Goal: Transaction & Acquisition: Purchase product/service

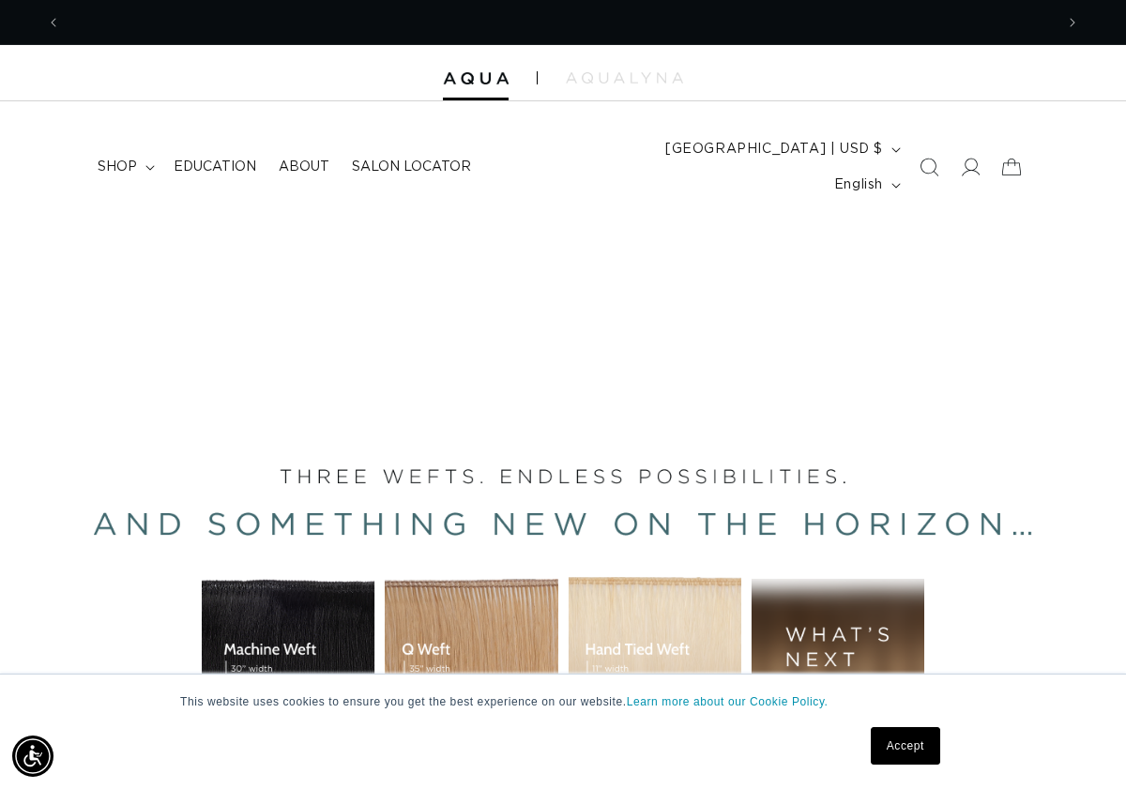
scroll to position [0, 1985]
click at [960, 158] on icon at bounding box center [970, 168] width 20 height 20
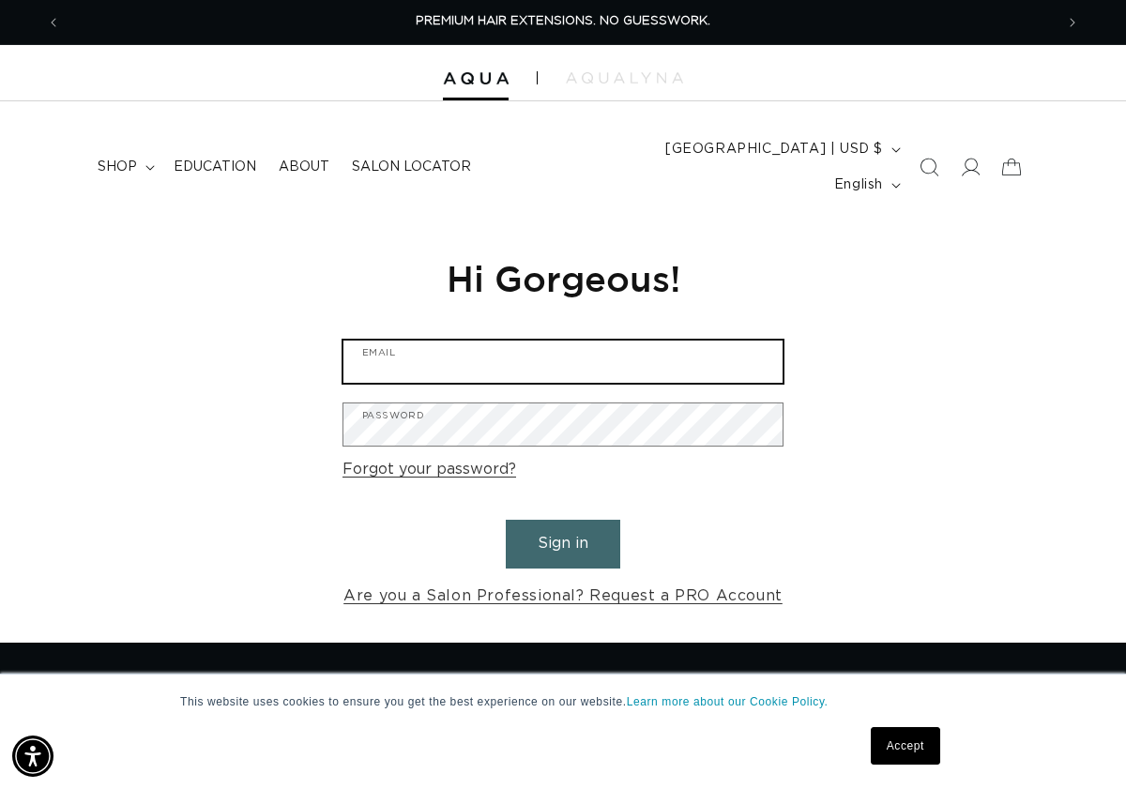
click at [496, 341] on input "Email" at bounding box center [562, 362] width 439 height 42
drag, startPoint x: 521, startPoint y: 321, endPoint x: 775, endPoint y: 255, distance: 262.6
click at [522, 341] on input "Email" at bounding box center [562, 362] width 439 height 42
type input "amandametcalf@rocketmail.com"
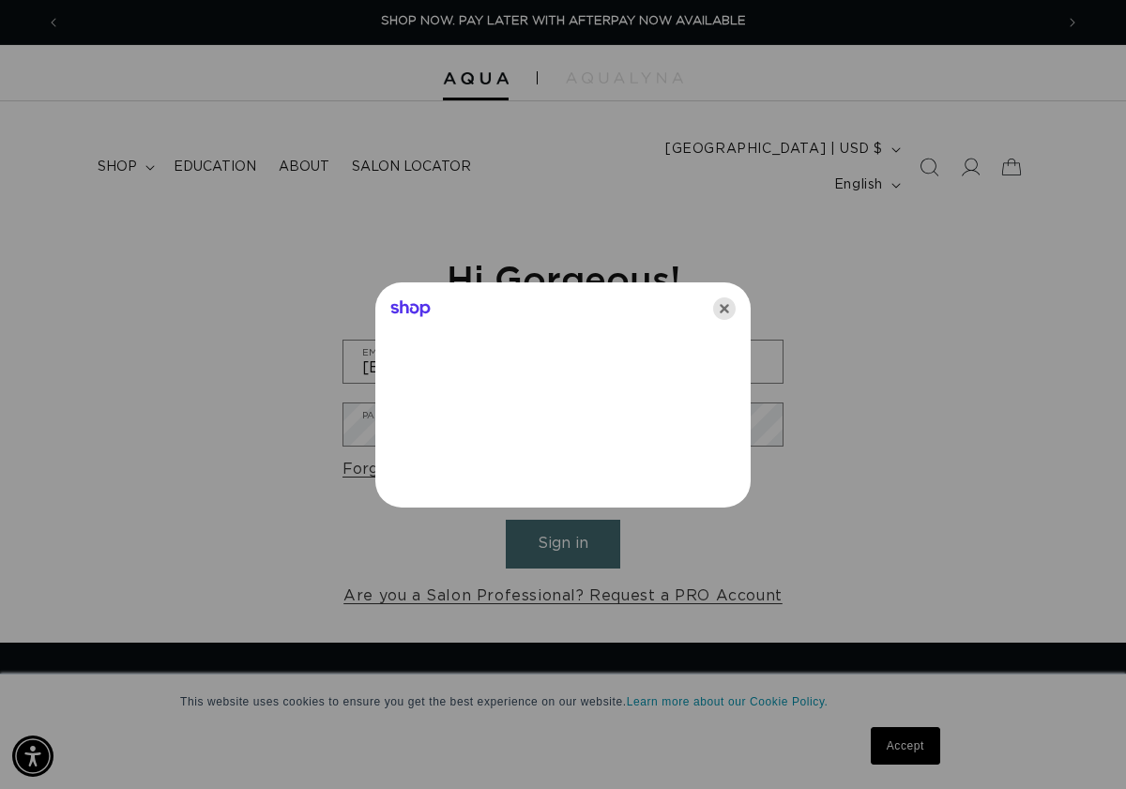
click at [731, 302] on icon "Close" at bounding box center [724, 308] width 23 height 23
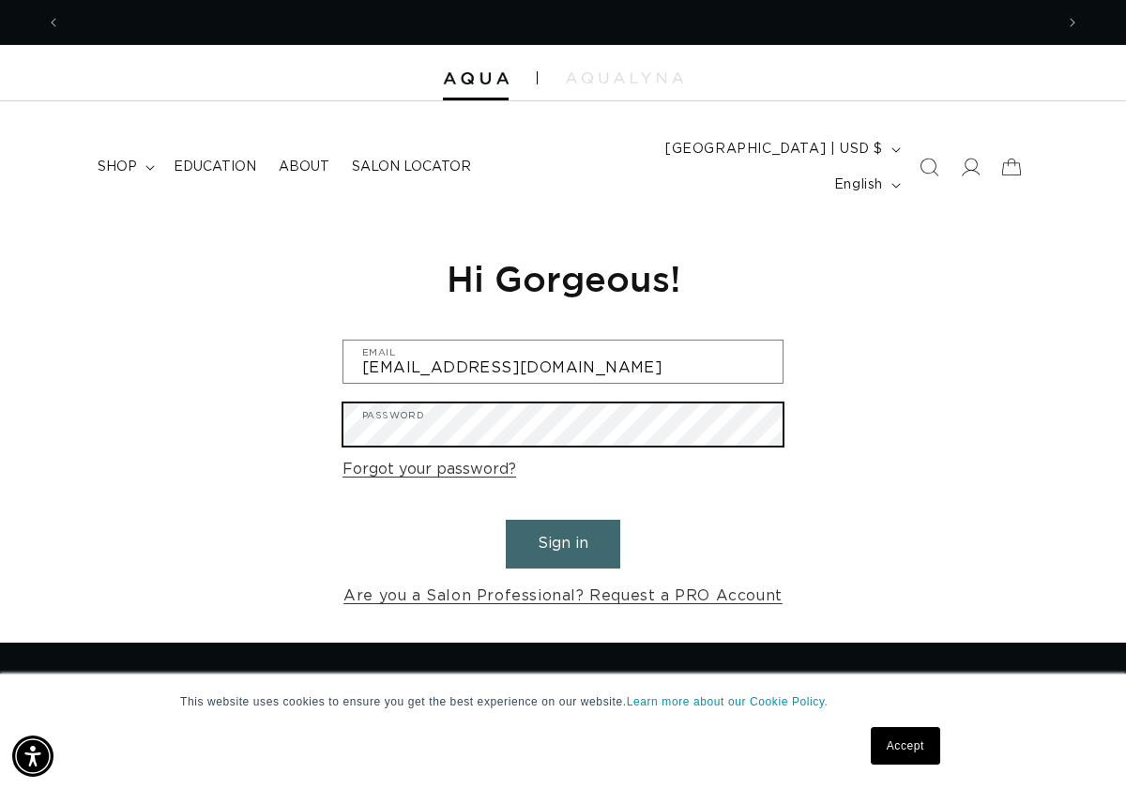
scroll to position [0, 0]
click at [506, 520] on button "Sign in" at bounding box center [563, 544] width 114 height 48
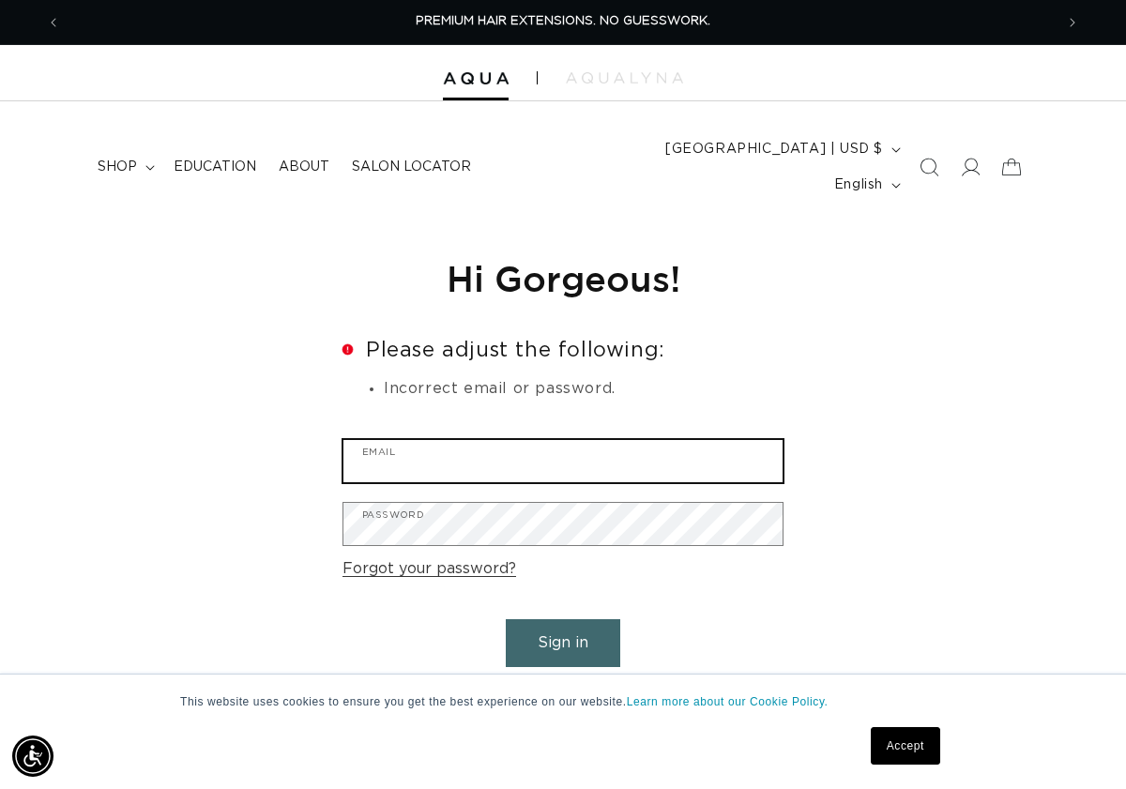
click at [362, 440] on input "Email" at bounding box center [562, 461] width 439 height 42
type input "amandametcalf@rocketmail.com"
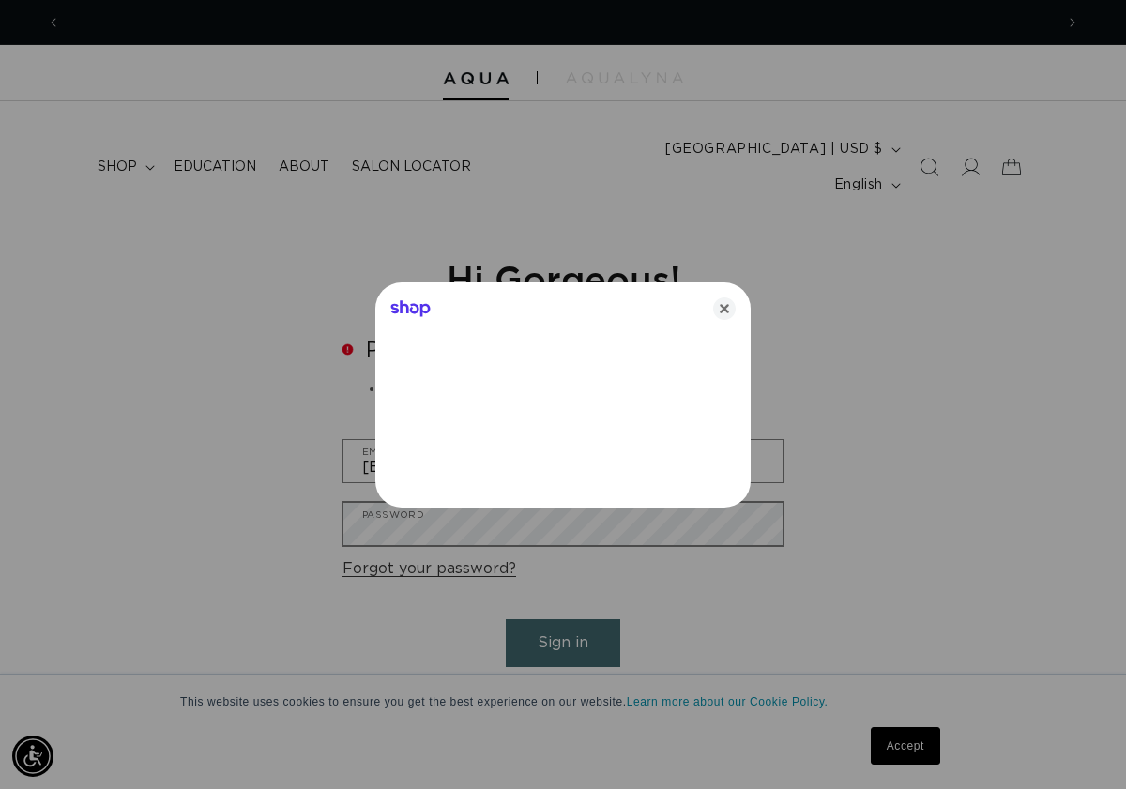
scroll to position [0, 993]
click at [729, 312] on icon "Close" at bounding box center [724, 308] width 23 height 23
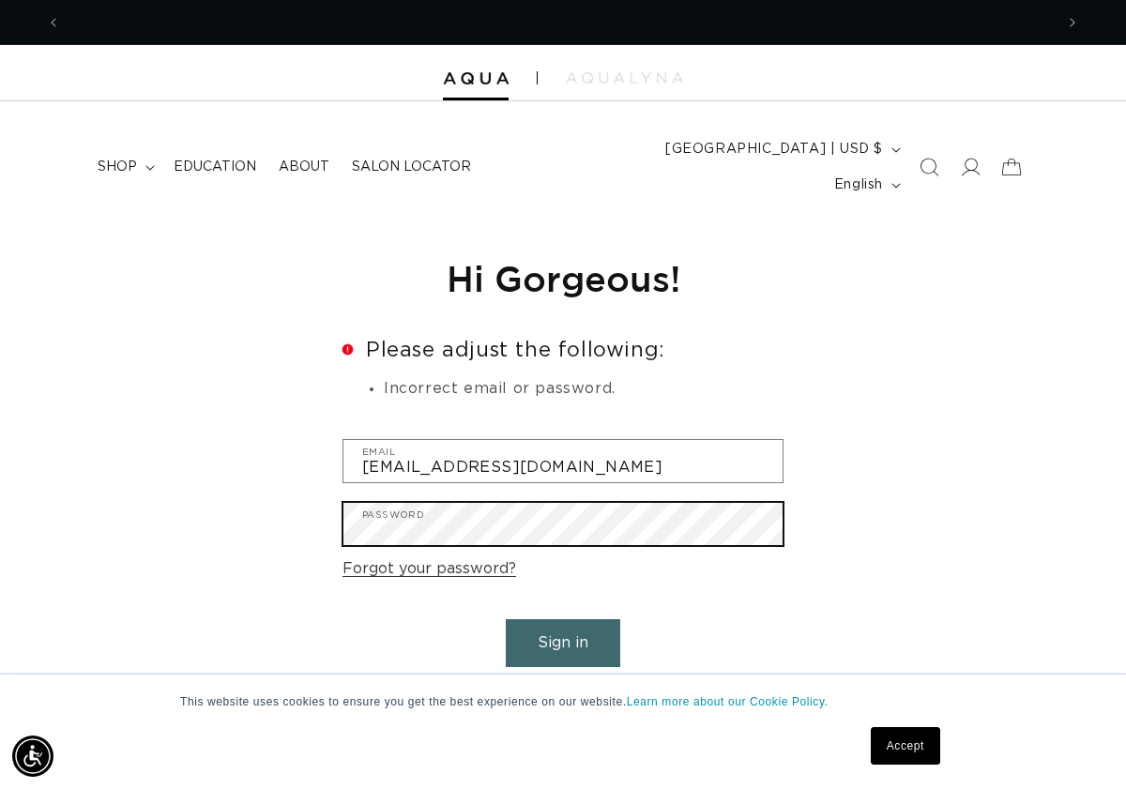
scroll to position [0, 0]
click at [506, 619] on button "Sign in" at bounding box center [563, 643] width 114 height 48
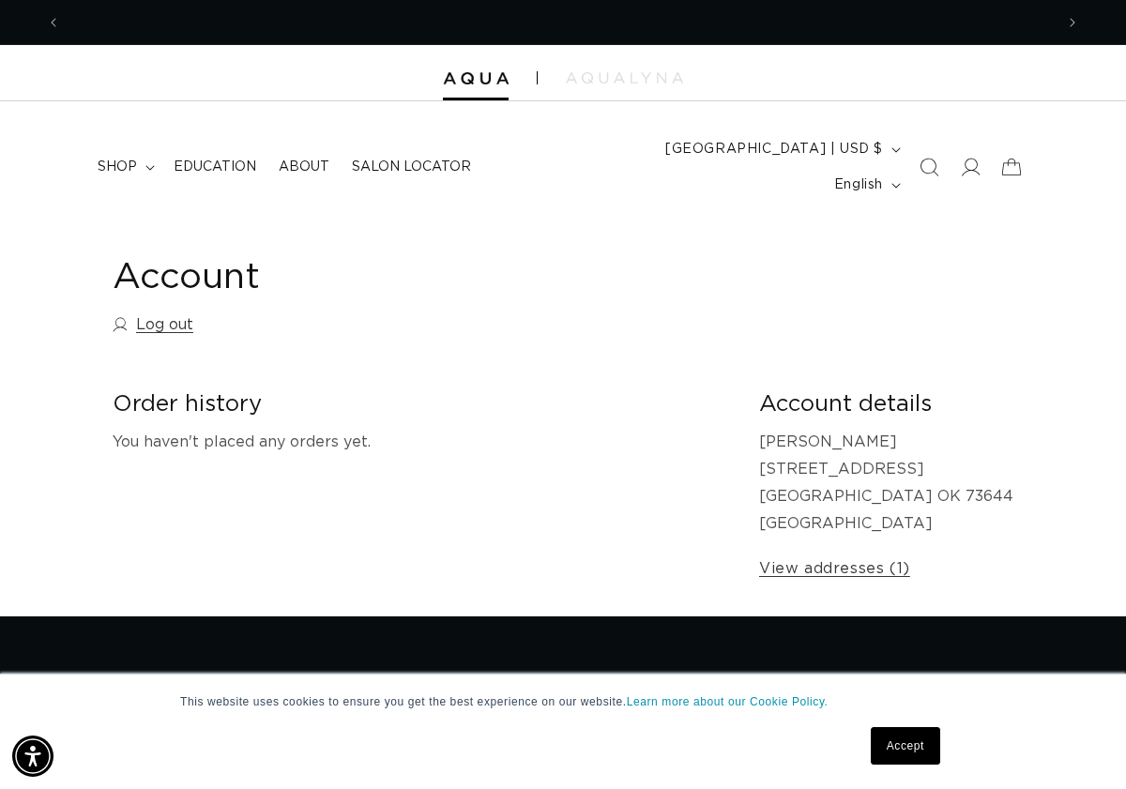
scroll to position [0, 1985]
click at [140, 150] on summary "shop" at bounding box center [124, 166] width 76 height 39
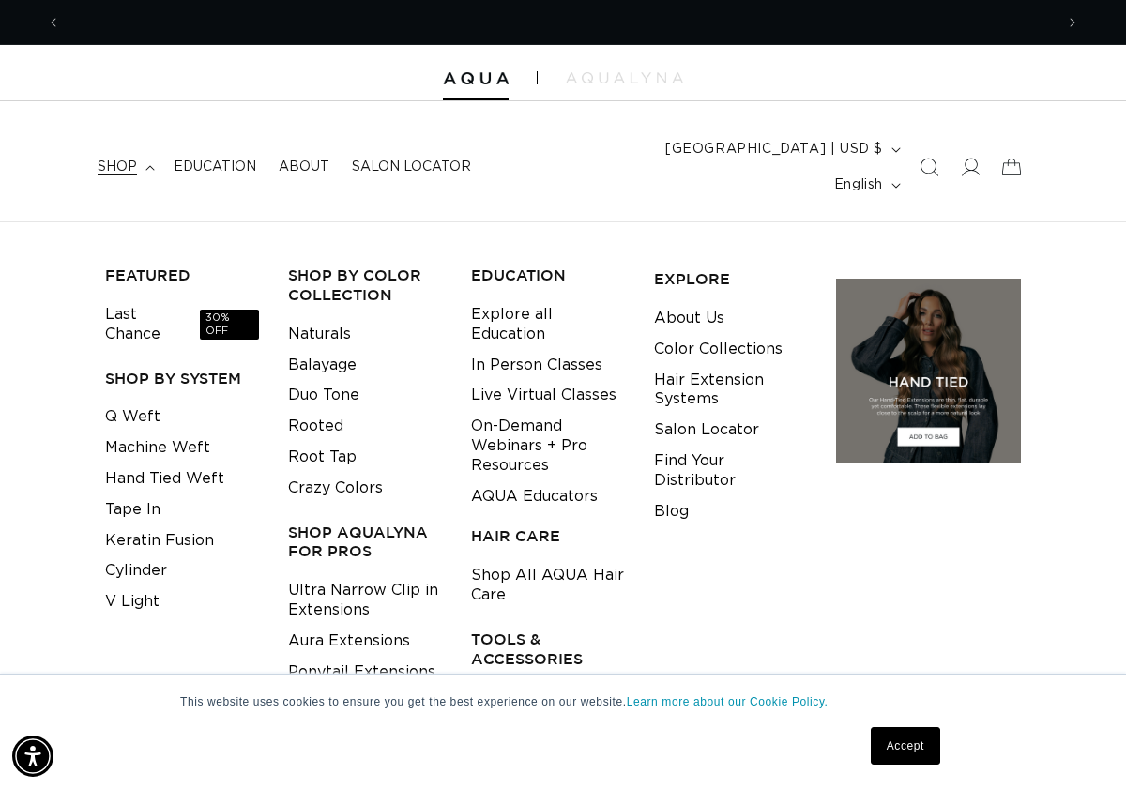
scroll to position [0, 0]
click at [146, 494] on link "Tape In" at bounding box center [132, 509] width 55 height 31
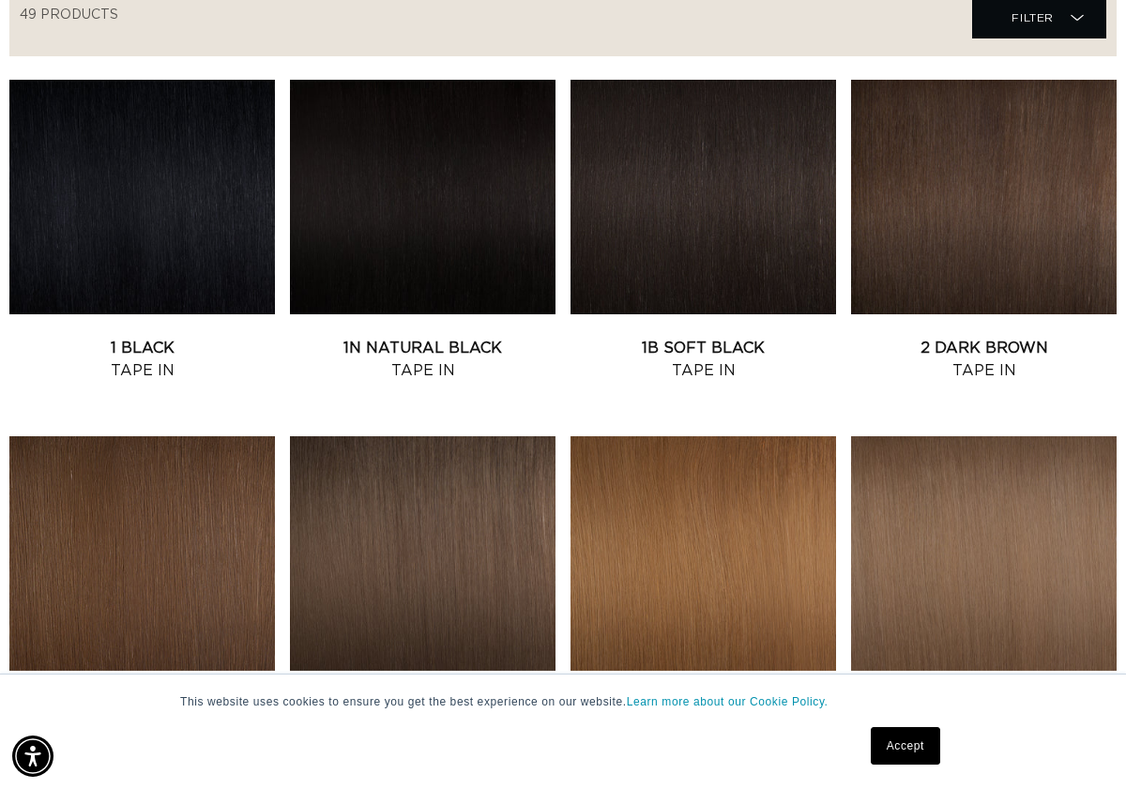
scroll to position [505, 0]
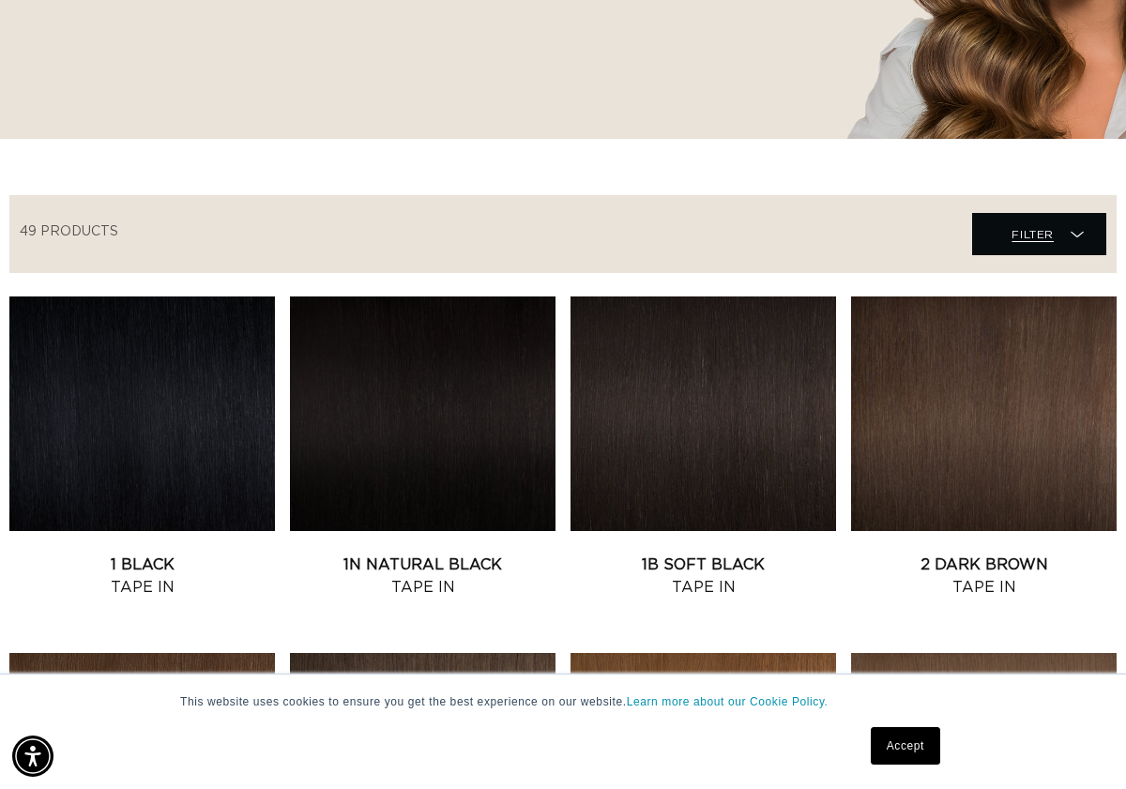
click at [1029, 224] on span "Filter Filter" at bounding box center [1039, 234] width 134 height 42
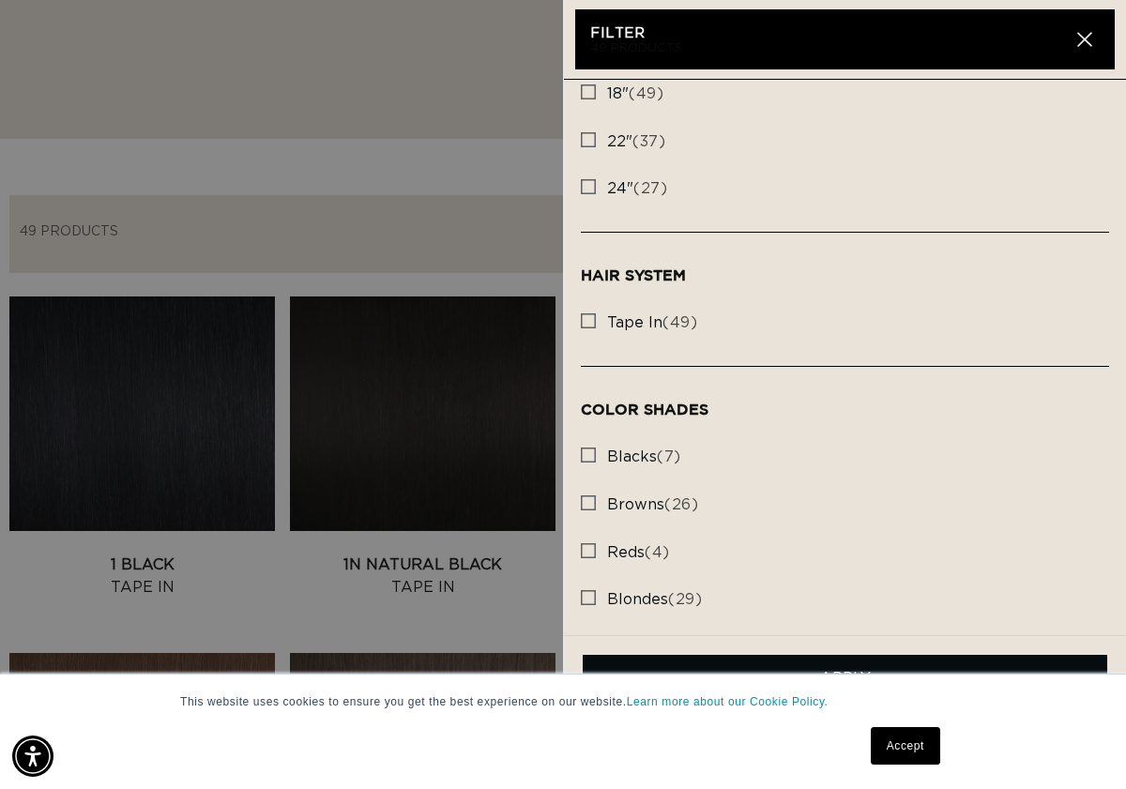
scroll to position [0, 0]
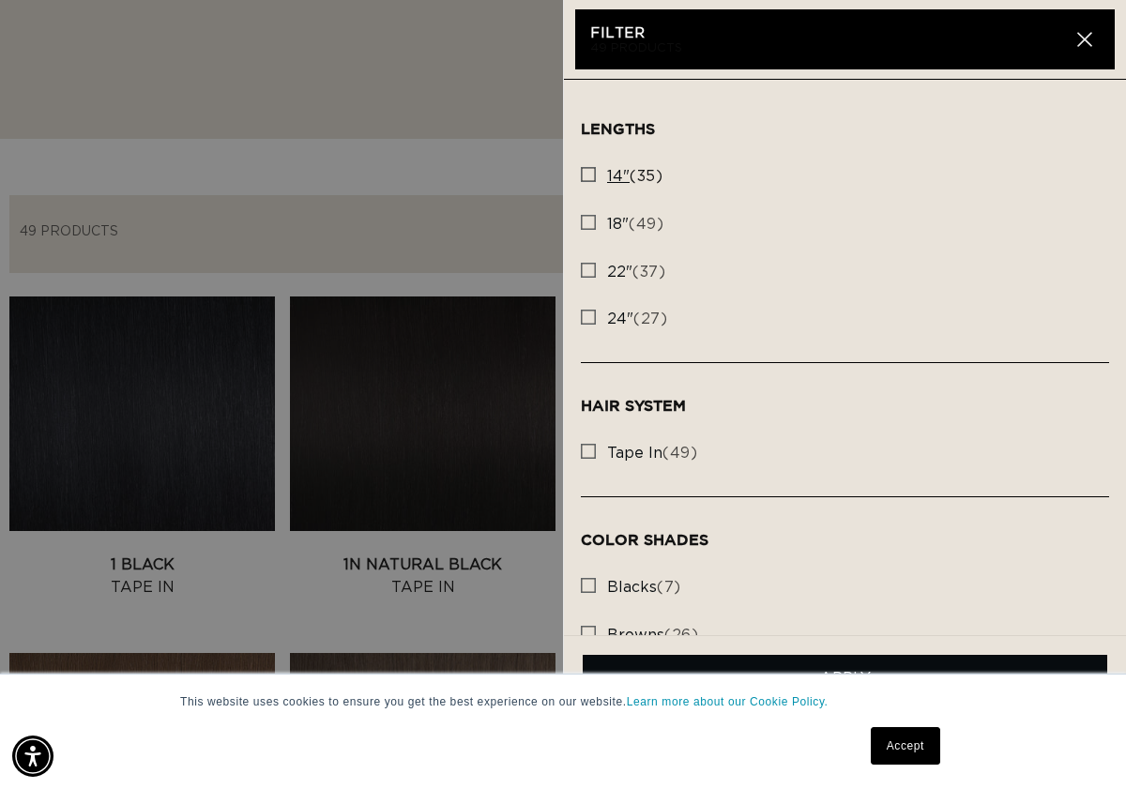
click at [591, 174] on rect at bounding box center [588, 174] width 13 height 13
click at [591, 174] on input "14" (35) 14" (35 products)" at bounding box center [588, 169] width 15 height 15
checkbox input "true"
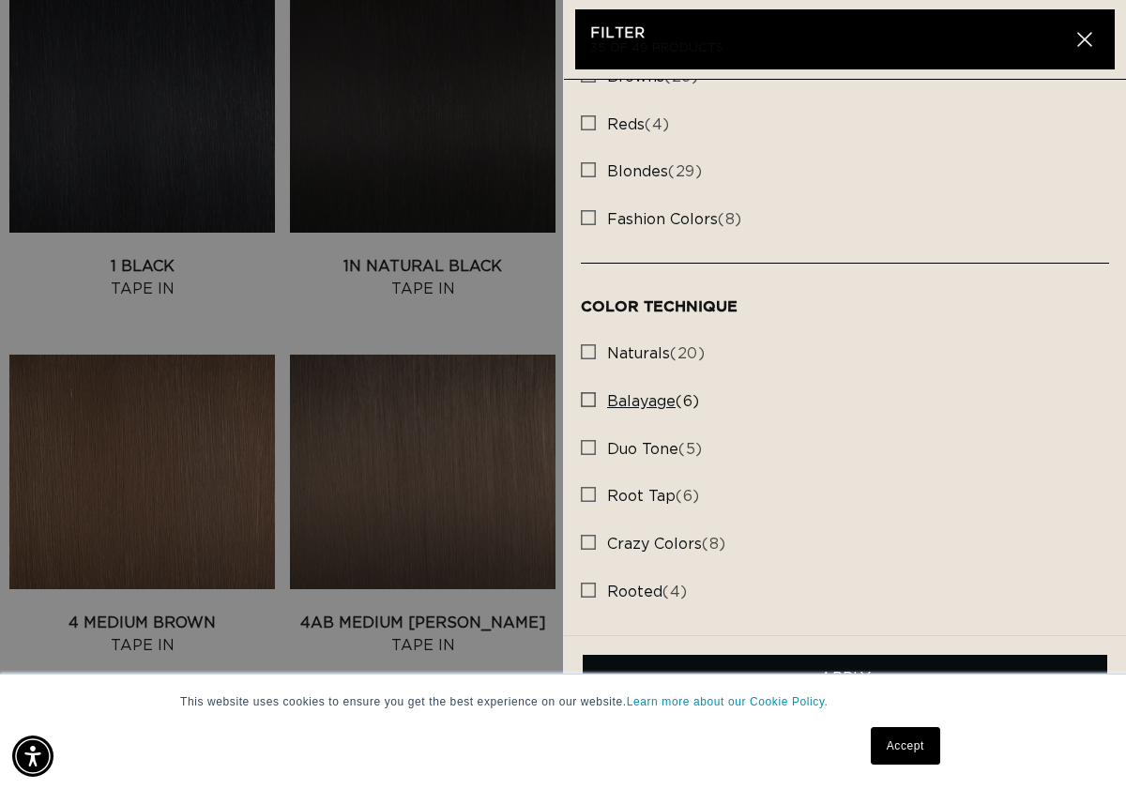
click at [628, 406] on span "balayage" at bounding box center [641, 401] width 68 height 15
click at [596, 402] on input "balayage (6) balayage (6 products)" at bounding box center [588, 394] width 15 height 15
checkbox input "true"
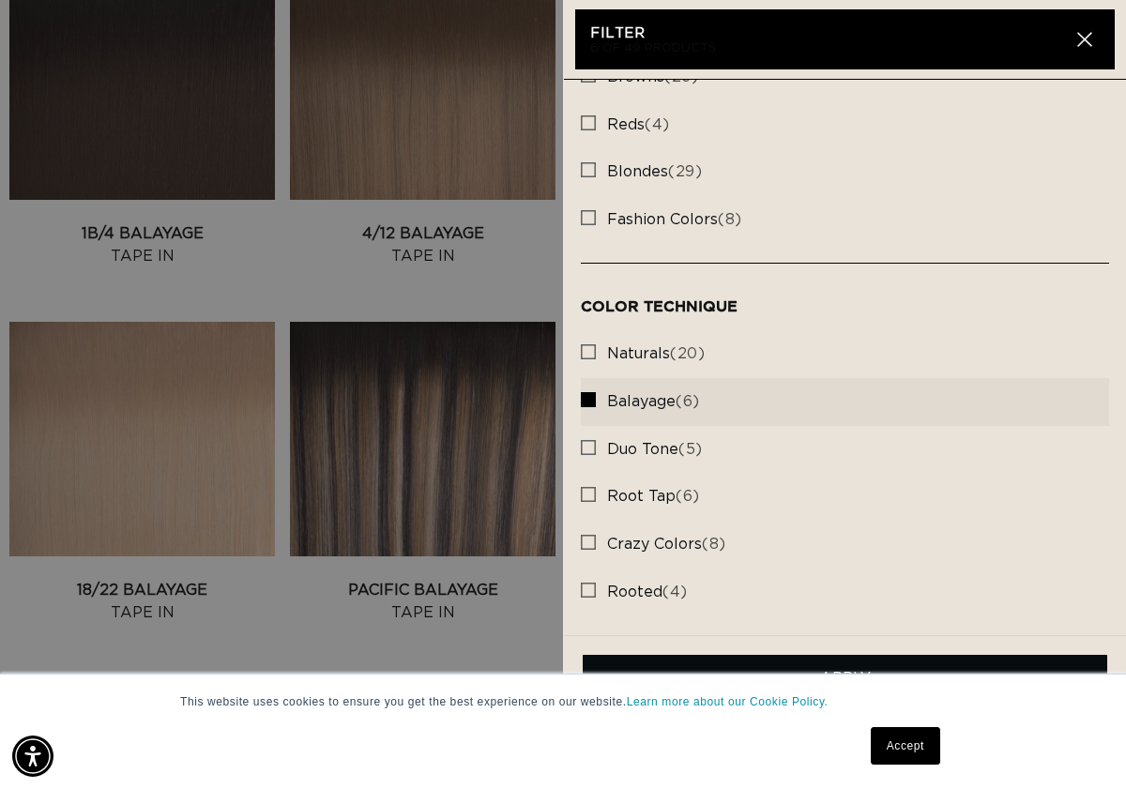
scroll to position [837, 0]
click at [1084, 51] on button "Close" at bounding box center [1084, 39] width 30 height 30
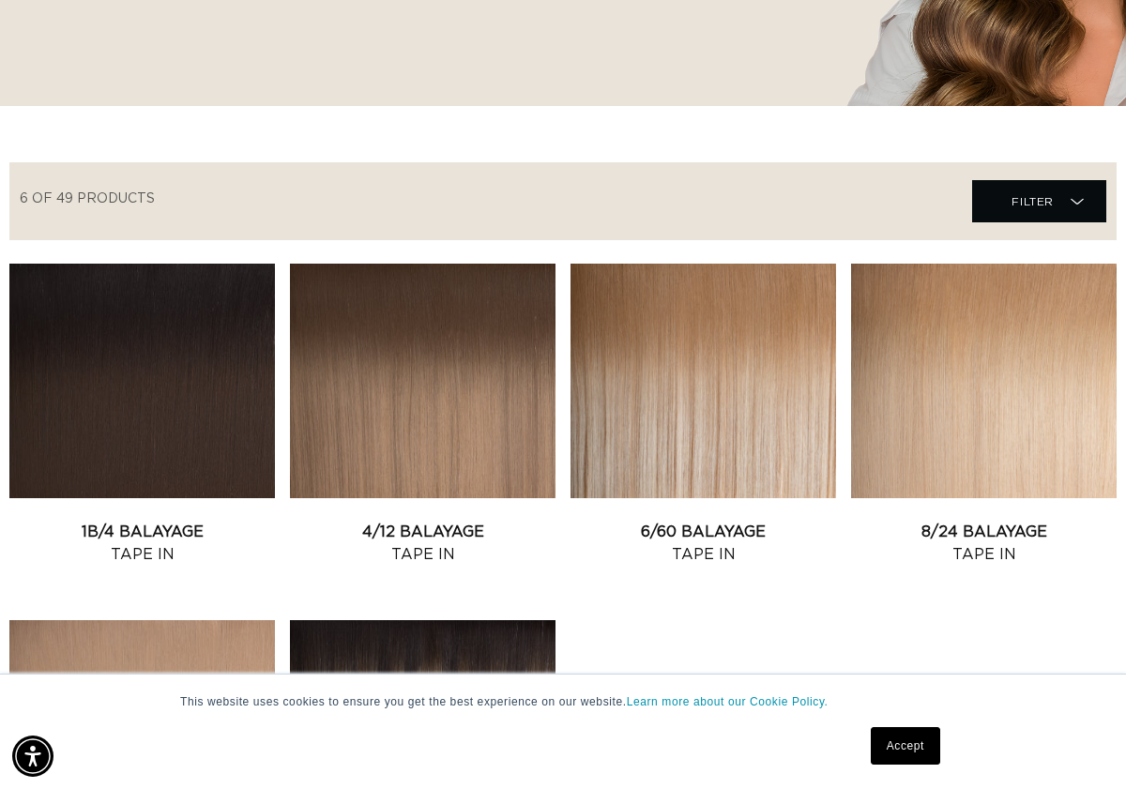
scroll to position [0, 0]
